Goal: Transaction & Acquisition: Purchase product/service

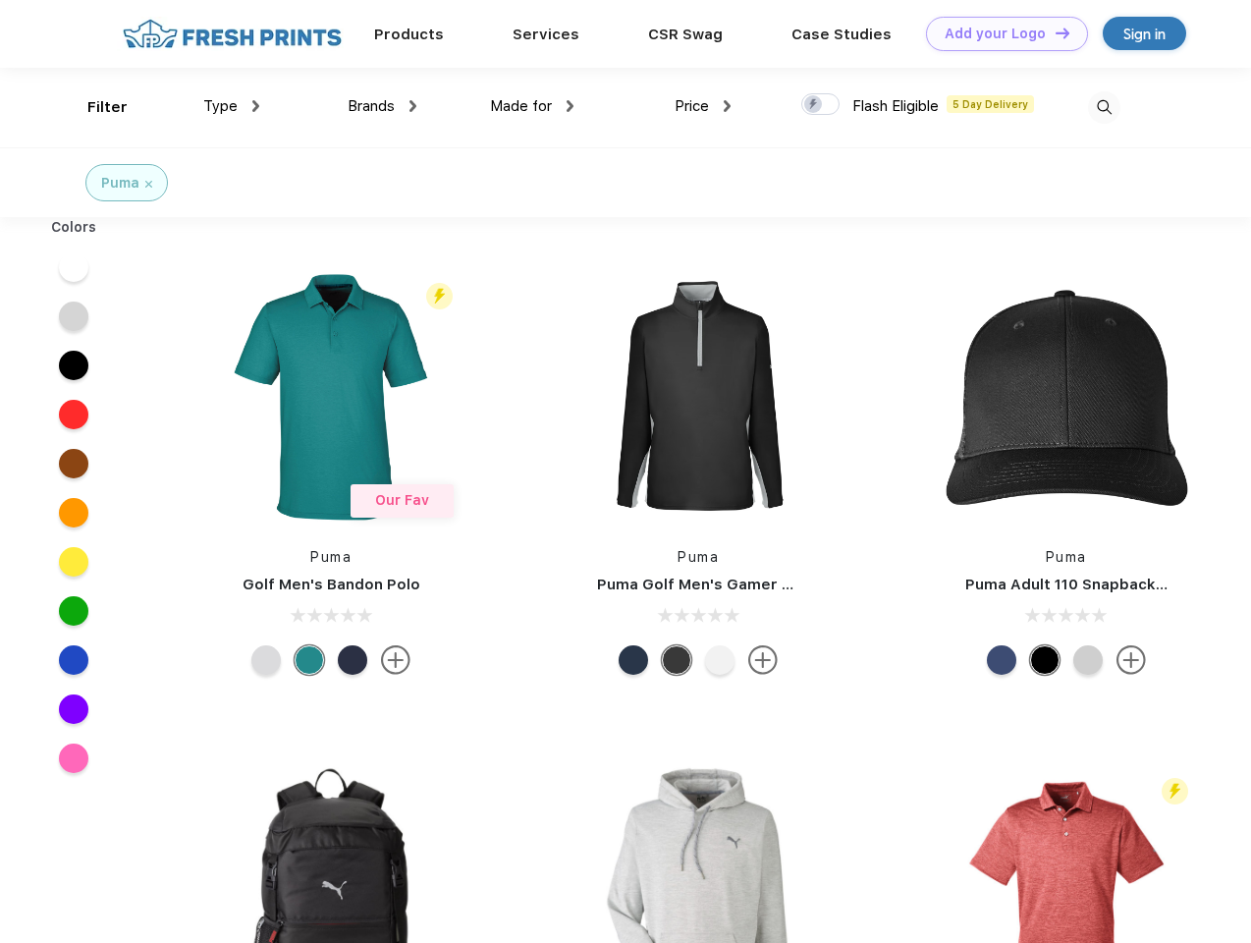
scroll to position [1, 0]
click at [1000, 33] on link "Add your Logo Design Tool" at bounding box center [1007, 34] width 162 height 34
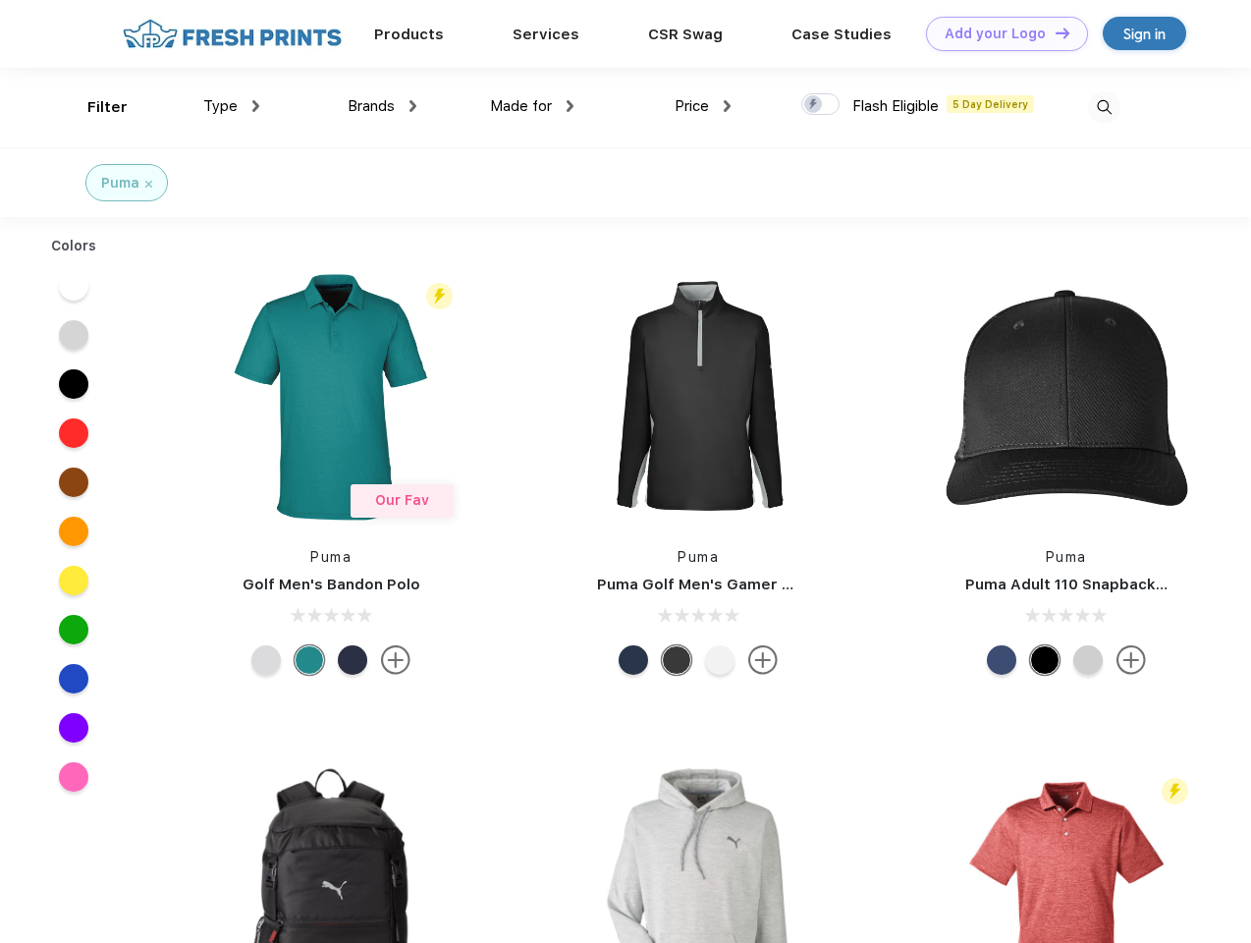
click at [0, 0] on div "Design Tool" at bounding box center [0, 0] width 0 height 0
click at [1054, 32] on link "Add your Logo Design Tool" at bounding box center [1007, 34] width 162 height 34
click at [94, 107] on div "Filter" at bounding box center [107, 107] width 40 height 23
click at [232, 106] on span "Type" at bounding box center [220, 106] width 34 height 18
click at [382, 106] on span "Brands" at bounding box center [371, 106] width 47 height 18
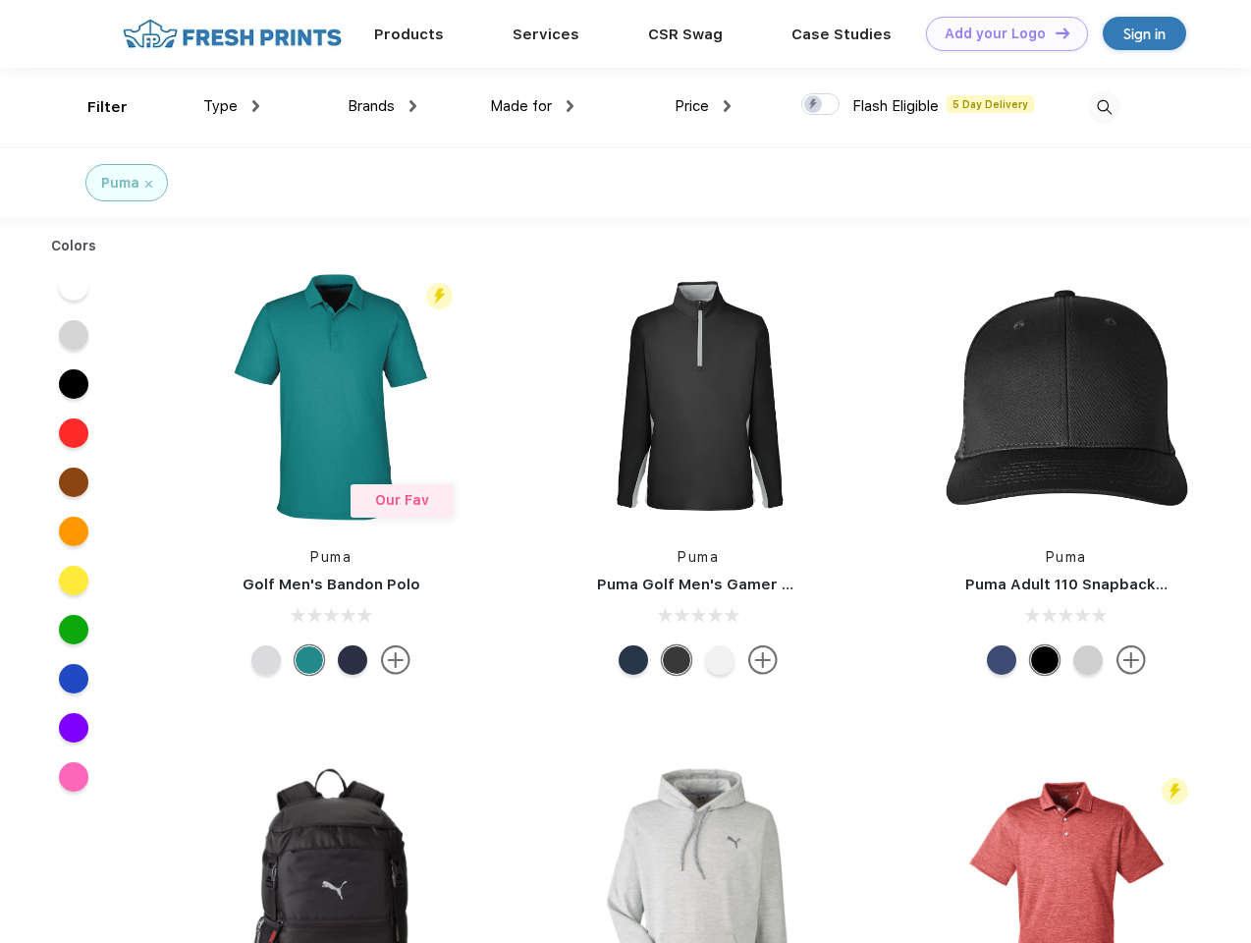
click at [532, 106] on span "Made for" at bounding box center [521, 106] width 62 height 18
click at [703, 106] on span "Price" at bounding box center [692, 106] width 34 height 18
click at [821, 105] on div at bounding box center [820, 104] width 38 height 22
click at [814, 105] on input "checkbox" at bounding box center [807, 98] width 13 height 13
click at [1104, 107] on img at bounding box center [1104, 107] width 32 height 32
